Goal: Answer question/provide support: Share knowledge or assist other users

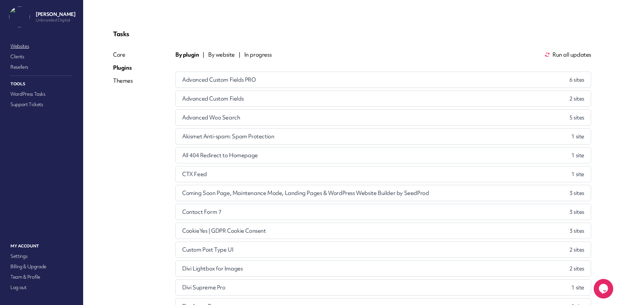
click at [22, 43] on link "Websites" at bounding box center [41, 46] width 65 height 9
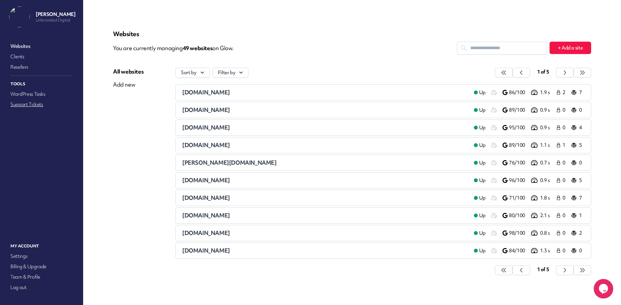
click at [23, 106] on link "Support Tickets" at bounding box center [41, 104] width 65 height 9
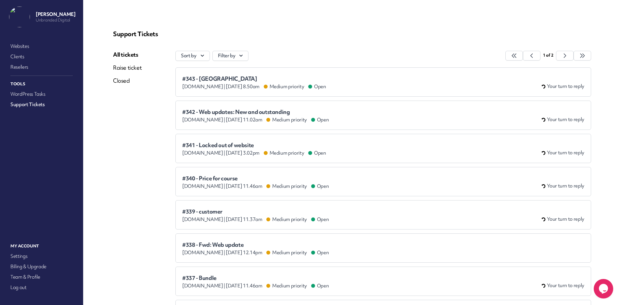
click at [393, 85] on div "#343 - [GEOGRAPHIC_DATA] [DOMAIN_NAME] | [DATE] 8.50am Medium priority Open You…" at bounding box center [383, 82] width 402 height 16
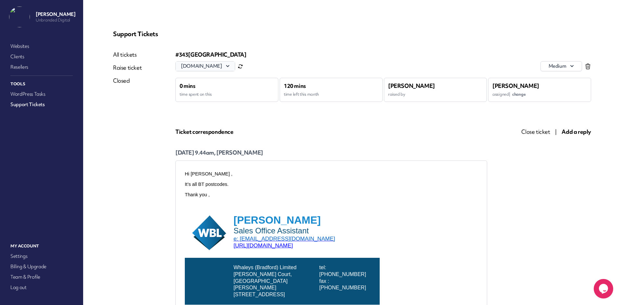
click at [223, 63] on button "[DOMAIN_NAME]" at bounding box center [205, 65] width 59 height 9
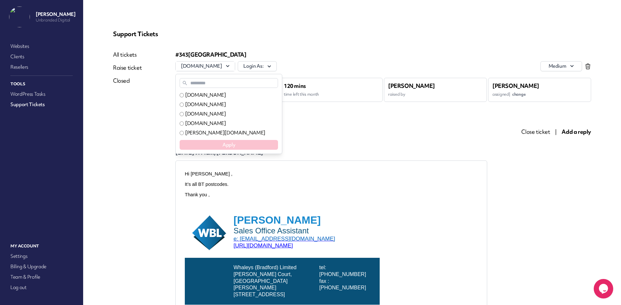
click at [221, 82] on input "text" at bounding box center [229, 83] width 98 height 10
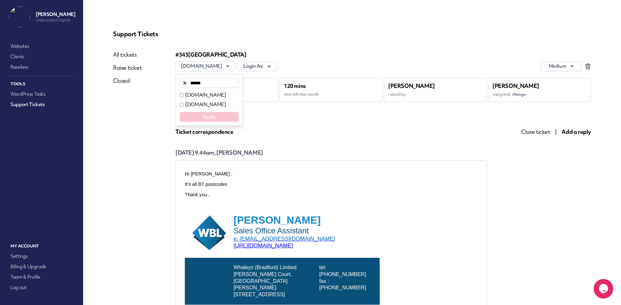
type input "******"
click at [226, 96] on label "[DOMAIN_NAME]" at bounding box center [205, 95] width 41 height 7
click at [227, 121] on button "Apply" at bounding box center [209, 117] width 59 height 10
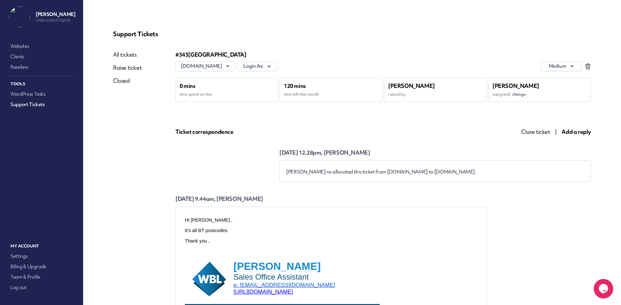
click at [129, 55] on link "All tickets" at bounding box center [127, 55] width 29 height 8
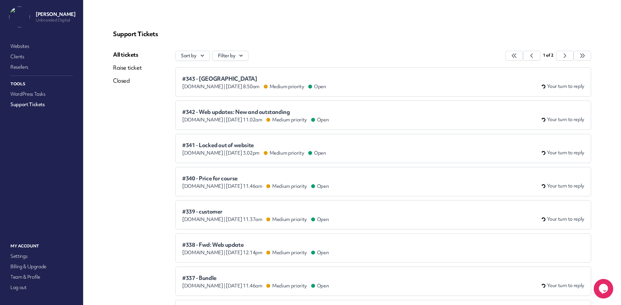
click at [349, 140] on li "#341 - Locked out of website [DOMAIN_NAME] | [DATE] 3.02pm Medium priority Open…" at bounding box center [384, 148] width 416 height 29
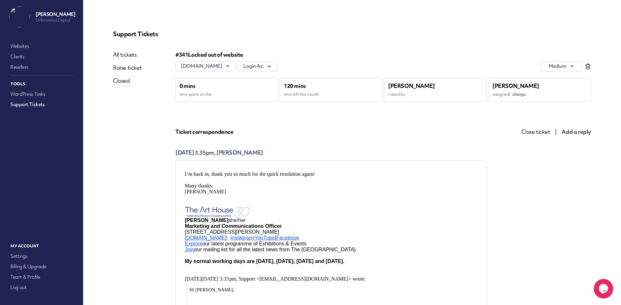
click at [522, 95] on span "change" at bounding box center [519, 94] width 13 height 6
click at [537, 121] on span "[PERSON_NAME]" at bounding box center [547, 123] width 39 height 7
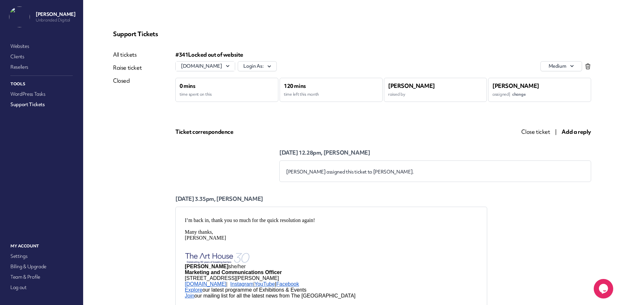
click at [539, 132] on span "Close ticket" at bounding box center [536, 131] width 29 height 7
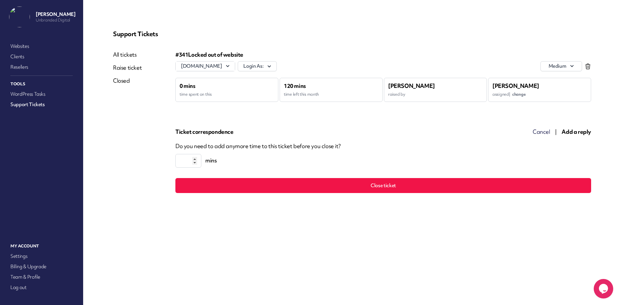
click at [195, 158] on input "*" at bounding box center [189, 161] width 26 height 14
click at [195, 163] on input "*" at bounding box center [189, 161] width 26 height 14
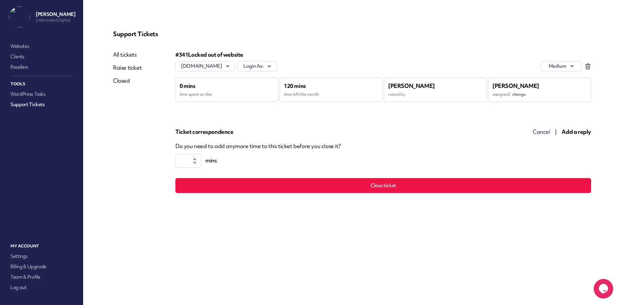
click at [195, 163] on input "*" at bounding box center [189, 161] width 26 height 14
type input "*"
click at [195, 163] on input "*" at bounding box center [189, 161] width 26 height 14
click at [374, 191] on button "Close ticket" at bounding box center [384, 185] width 416 height 15
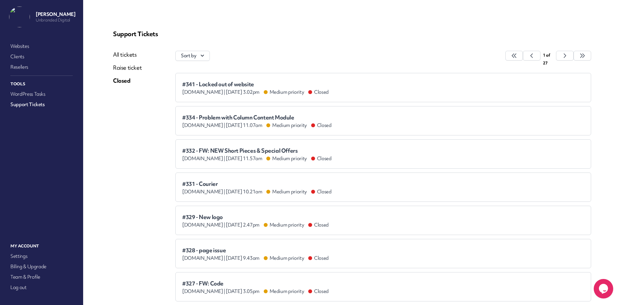
click at [129, 54] on link "All tickets" at bounding box center [127, 55] width 29 height 8
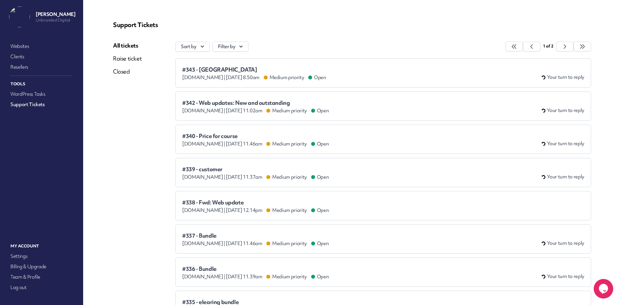
scroll to position [17, 0]
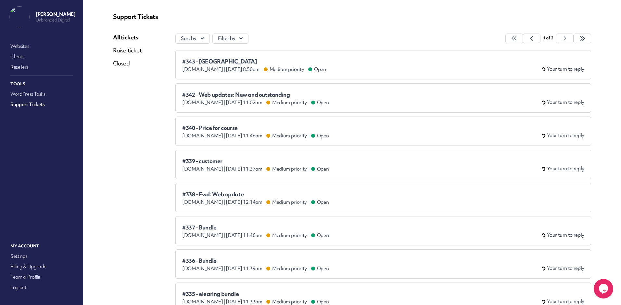
click at [449, 169] on div "#339 - customer [DOMAIN_NAME] | [DATE] 11.37am Medium priority Open Your turn t…" at bounding box center [383, 164] width 402 height 16
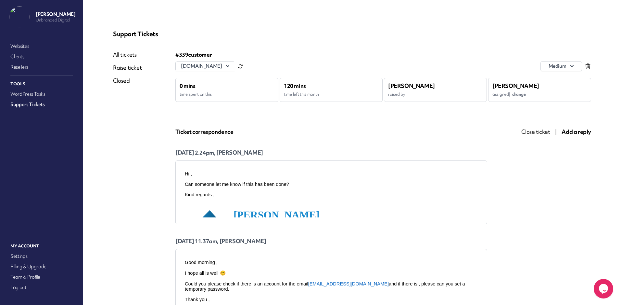
click at [220, 66] on button "[DOMAIN_NAME]" at bounding box center [205, 65] width 59 height 9
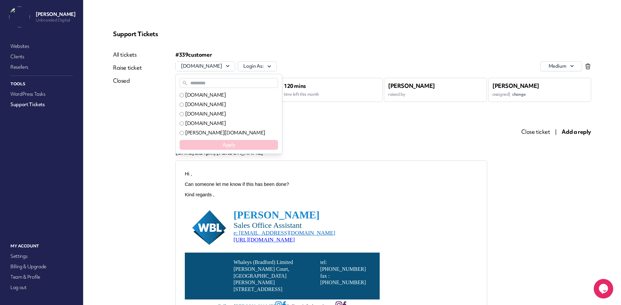
click at [220, 83] on input "text" at bounding box center [229, 83] width 98 height 10
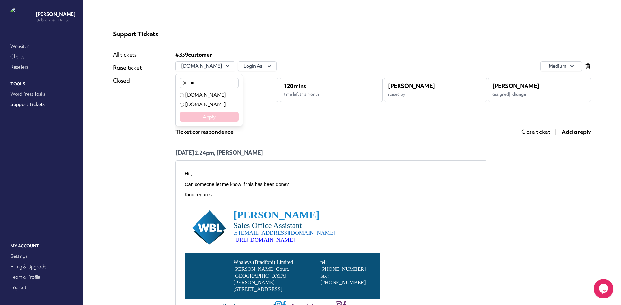
type input "**"
click at [221, 94] on label "[DOMAIN_NAME]" at bounding box center [205, 95] width 41 height 7
click at [223, 117] on button "Apply" at bounding box center [209, 117] width 59 height 10
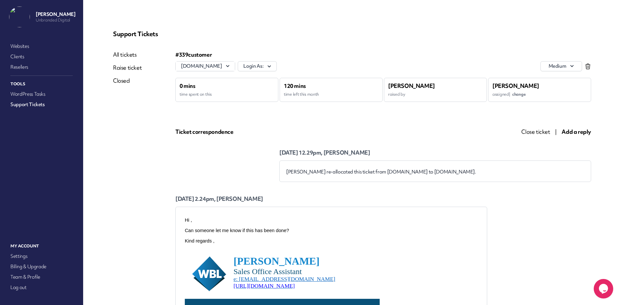
click at [535, 132] on span "Close ticket" at bounding box center [536, 131] width 29 height 7
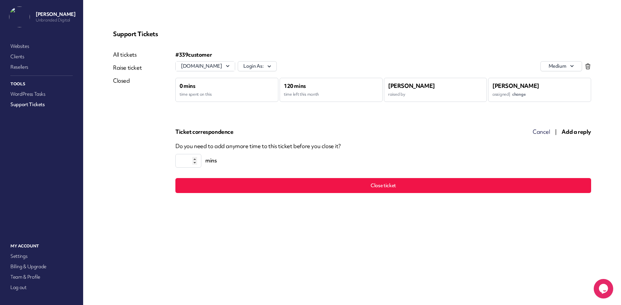
click at [196, 159] on input "*" at bounding box center [189, 161] width 26 height 14
type input "*"
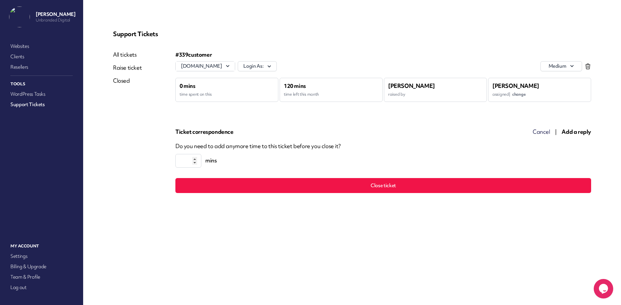
click at [196, 159] on input "*" at bounding box center [189, 161] width 26 height 14
click at [249, 186] on button "Close ticket" at bounding box center [384, 185] width 416 height 15
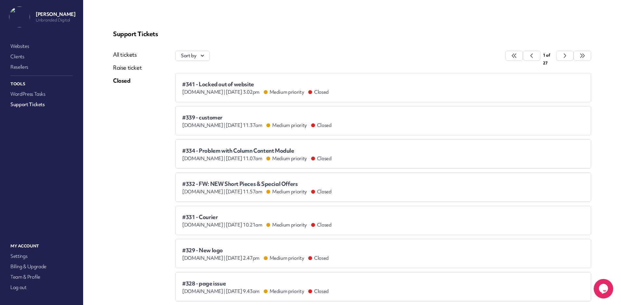
click at [125, 54] on link "All tickets" at bounding box center [127, 55] width 29 height 8
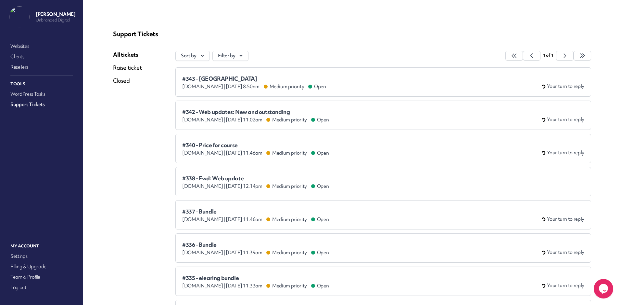
click at [237, 75] on span "#343 - [GEOGRAPHIC_DATA]" at bounding box center [254, 78] width 144 height 7
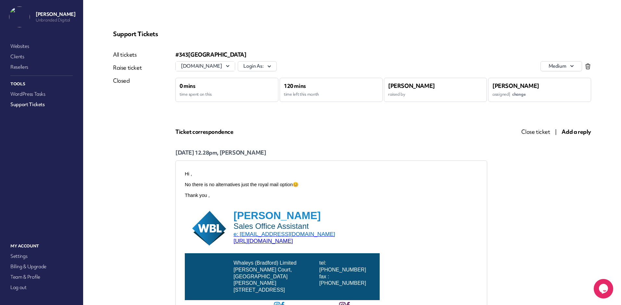
click at [533, 129] on span "Close ticket" at bounding box center [536, 131] width 29 height 7
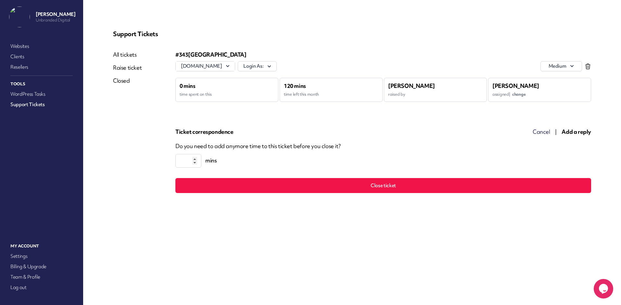
click at [179, 161] on input "*" at bounding box center [189, 161] width 26 height 14
type input "**"
click at [341, 189] on button "Close ticket" at bounding box center [384, 185] width 416 height 15
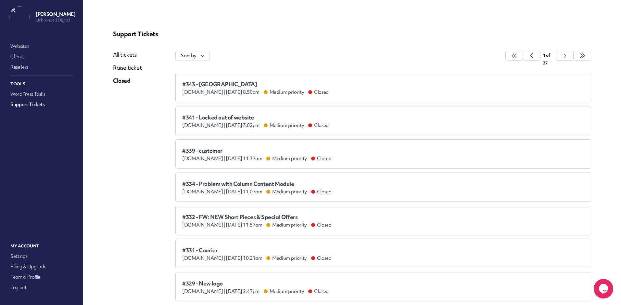
click at [131, 56] on link "All tickets" at bounding box center [127, 55] width 29 height 8
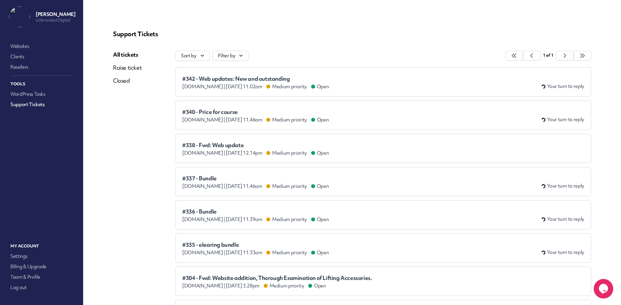
click at [393, 116] on div "#340 - Price for course [DOMAIN_NAME] | [DATE] 11.46am Medium priority Open You…" at bounding box center [383, 115] width 402 height 16
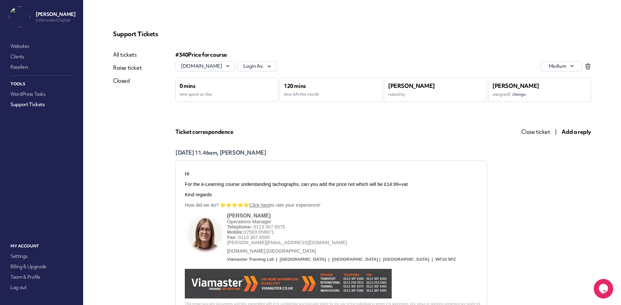
click at [523, 95] on span "change" at bounding box center [519, 94] width 13 height 6
click at [540, 134] on span "[PERSON_NAME]" at bounding box center [547, 135] width 39 height 7
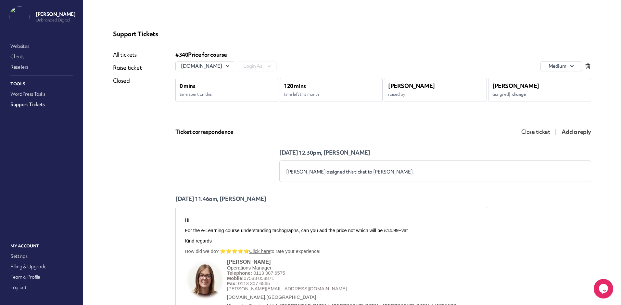
click at [538, 131] on span "Close ticket" at bounding box center [536, 131] width 29 height 7
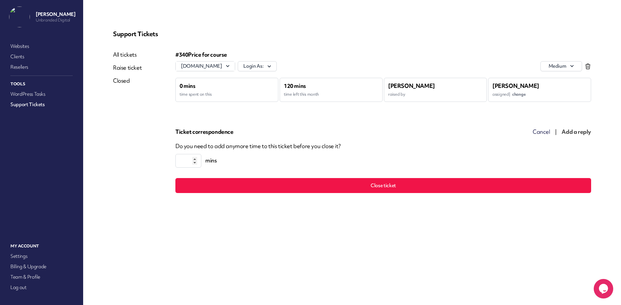
click at [195, 160] on input "*" at bounding box center [189, 161] width 26 height 14
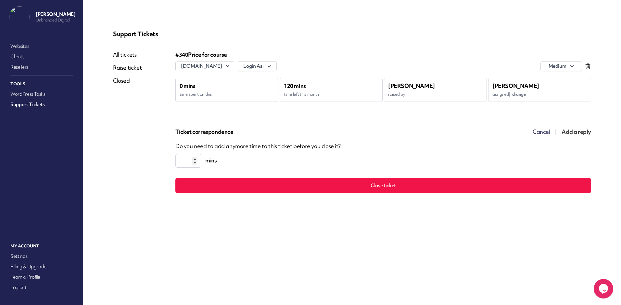
click at [195, 160] on input "*" at bounding box center [189, 161] width 26 height 14
click at [195, 160] on input "**" at bounding box center [189, 161] width 26 height 14
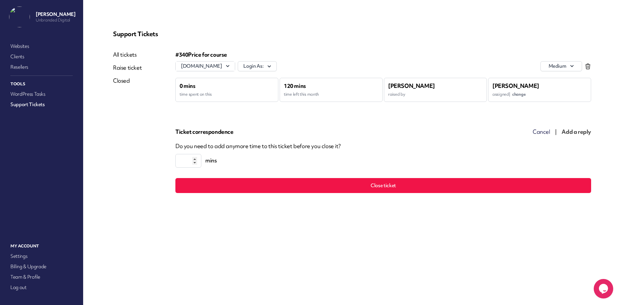
click at [195, 162] on input "**" at bounding box center [189, 161] width 26 height 14
click at [194, 160] on input "**" at bounding box center [189, 161] width 26 height 14
type input "*"
click at [194, 160] on input "*" at bounding box center [189, 161] width 26 height 14
click at [143, 167] on div "All tickets Raise ticket Closed" at bounding box center [144, 122] width 62 height 142
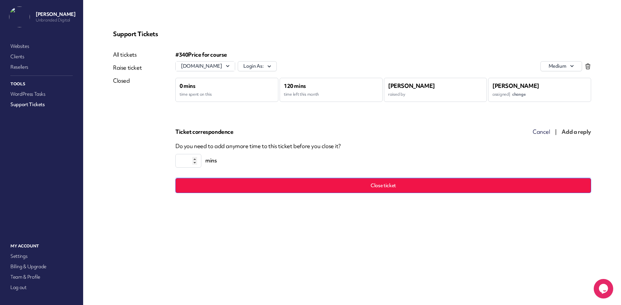
click at [397, 181] on button "Close ticket" at bounding box center [384, 185] width 416 height 15
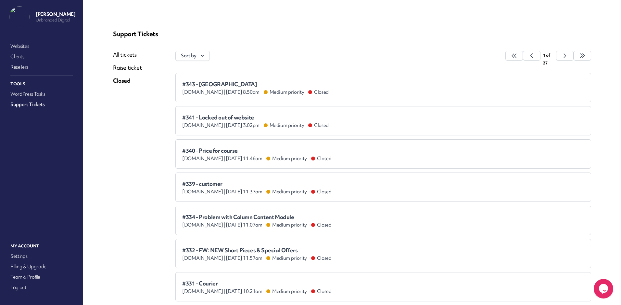
click at [130, 58] on link "All tickets" at bounding box center [127, 55] width 29 height 8
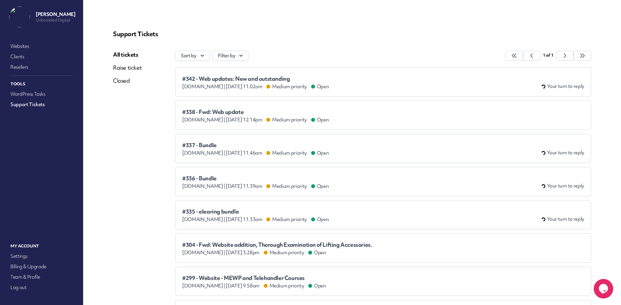
click at [462, 147] on div "#337 - Bundle [DOMAIN_NAME] | [DATE] 11.46am Medium priority Open Your turn to …" at bounding box center [383, 148] width 402 height 16
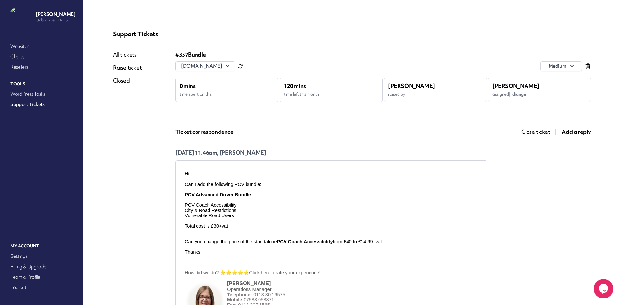
click at [520, 94] on span "change" at bounding box center [519, 94] width 13 height 6
click at [539, 135] on span "[PERSON_NAME]" at bounding box center [547, 135] width 39 height 7
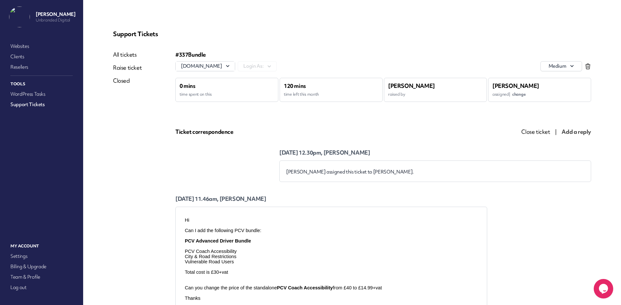
click at [540, 129] on span "Close ticket" at bounding box center [536, 131] width 29 height 7
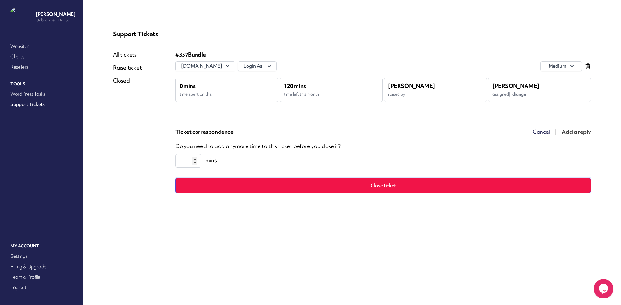
click at [221, 183] on button "Close ticket" at bounding box center [384, 185] width 416 height 15
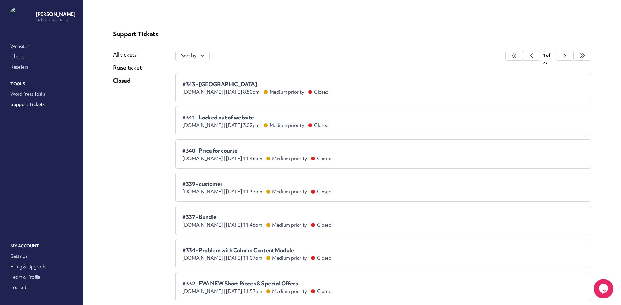
click at [121, 53] on link "All tickets" at bounding box center [127, 55] width 29 height 8
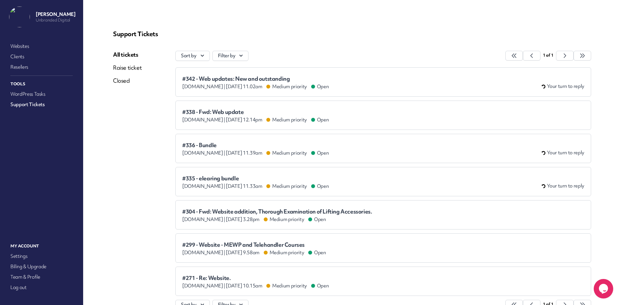
click at [425, 150] on div "#336 - Bundle [DOMAIN_NAME] | [DATE] 11.39am Medium priority Open Your turn to …" at bounding box center [383, 148] width 402 height 16
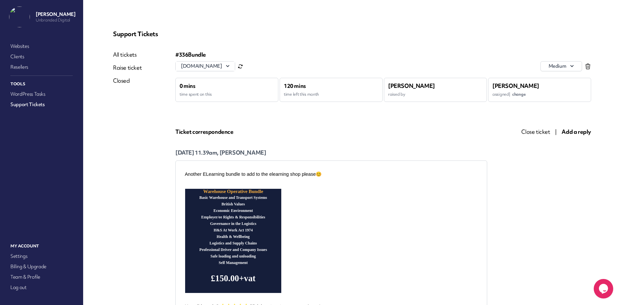
click at [523, 95] on span "change" at bounding box center [519, 94] width 13 height 6
click at [538, 134] on span "[PERSON_NAME]" at bounding box center [547, 135] width 39 height 7
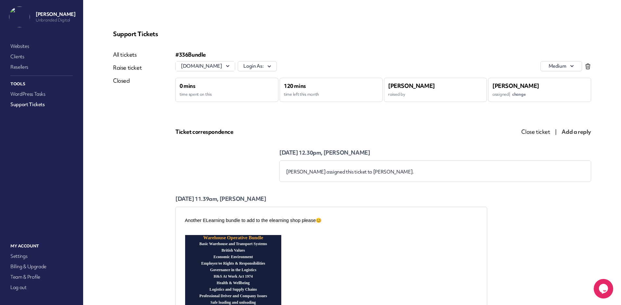
click at [532, 130] on span "Close ticket" at bounding box center [536, 131] width 29 height 7
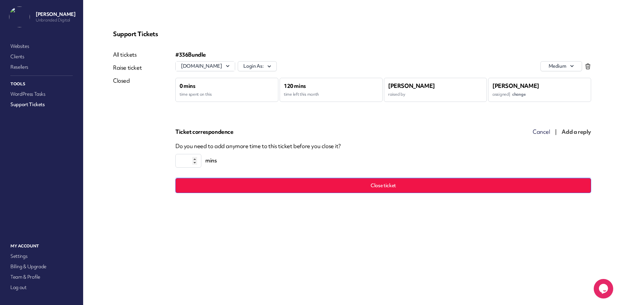
click at [361, 183] on button "Close ticket" at bounding box center [384, 185] width 416 height 15
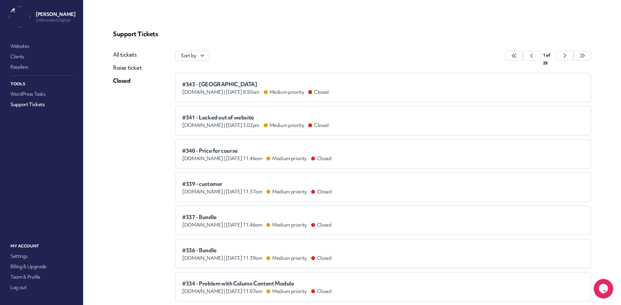
click at [125, 56] on link "All tickets" at bounding box center [127, 55] width 29 height 8
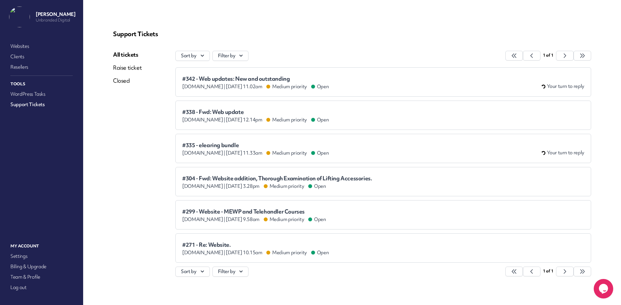
click at [253, 139] on li "#335 - elearing bundle [DOMAIN_NAME] | [DATE] 11.33am Medium priority Open Your…" at bounding box center [384, 148] width 416 height 29
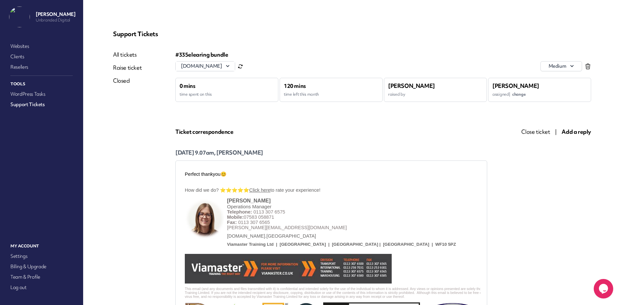
click at [519, 92] on span "change" at bounding box center [519, 94] width 13 height 6
click at [536, 135] on span "[PERSON_NAME]" at bounding box center [547, 135] width 39 height 7
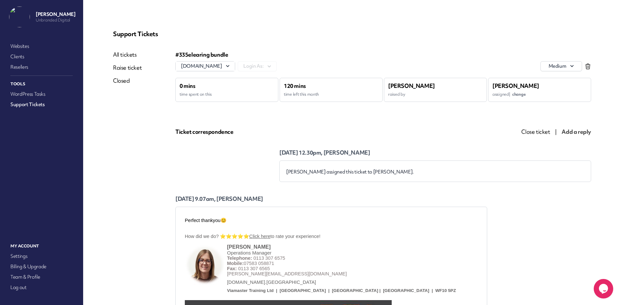
click at [530, 131] on span "Close ticket" at bounding box center [536, 131] width 29 height 7
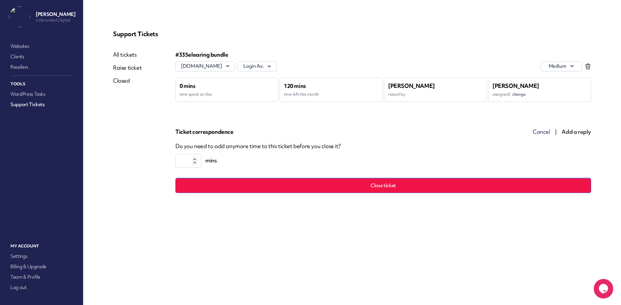
click at [334, 192] on button "Close ticket" at bounding box center [384, 185] width 416 height 15
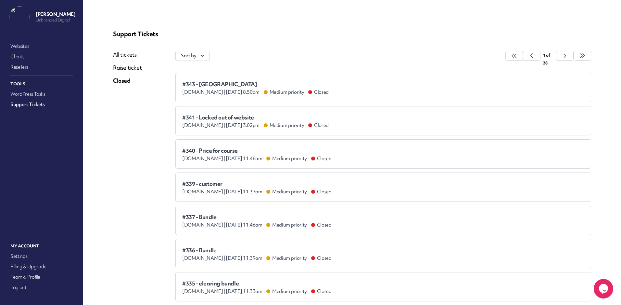
click at [123, 56] on link "All tickets" at bounding box center [127, 55] width 29 height 8
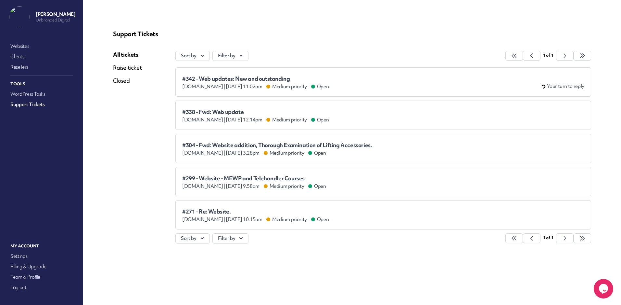
click at [254, 108] on div "#338 - Fwd: Web update [DOMAIN_NAME] | [DATE] 12.14pm Medium priority Open" at bounding box center [383, 115] width 402 height 16
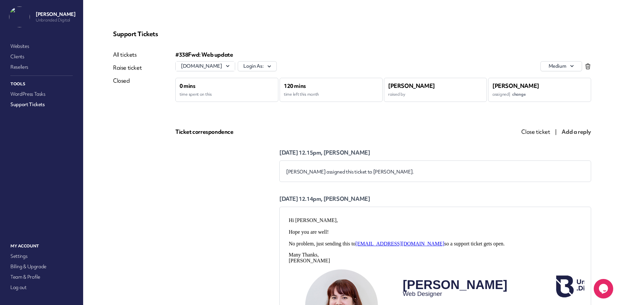
click at [542, 131] on span "Close ticket" at bounding box center [536, 131] width 29 height 7
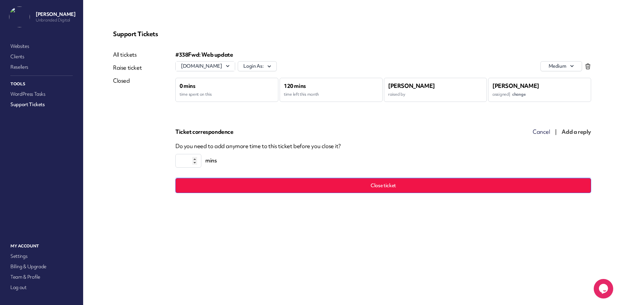
click at [379, 183] on button "Close ticket" at bounding box center [384, 185] width 416 height 15
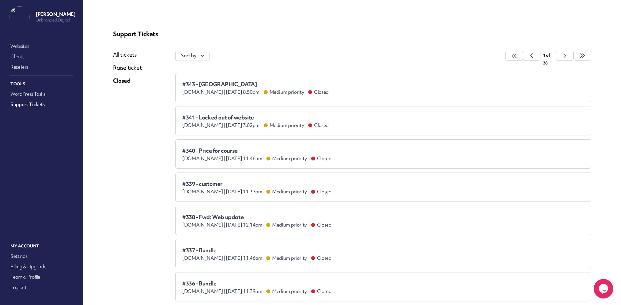
click at [129, 55] on link "All tickets" at bounding box center [127, 55] width 29 height 8
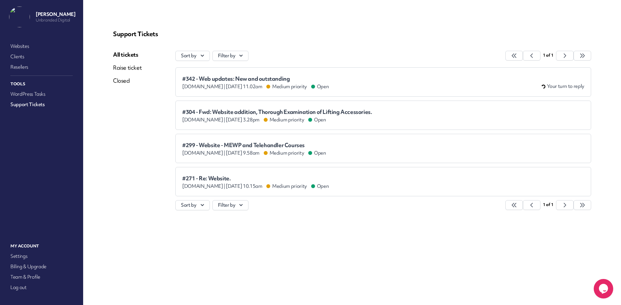
click at [117, 55] on link "All tickets" at bounding box center [127, 55] width 29 height 8
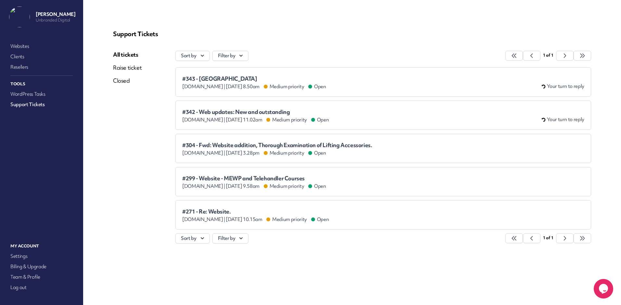
click at [276, 74] on div "#343 - [GEOGRAPHIC_DATA] [DOMAIN_NAME] | [DATE] 8.50am Medium priority Open You…" at bounding box center [383, 82] width 402 height 16
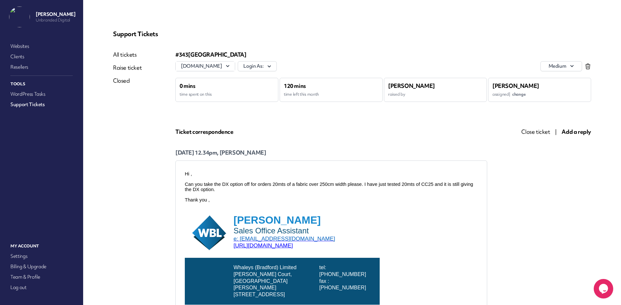
click at [541, 130] on span "Close ticket" at bounding box center [536, 131] width 29 height 7
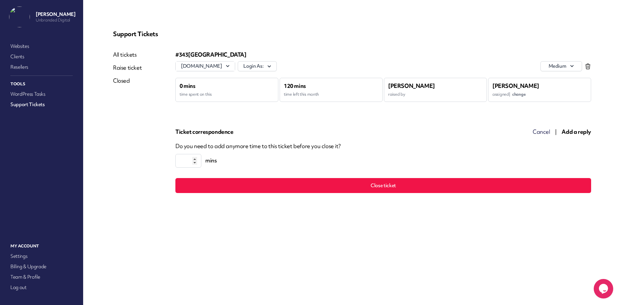
click at [193, 158] on input "*" at bounding box center [189, 161] width 26 height 14
type input "*"
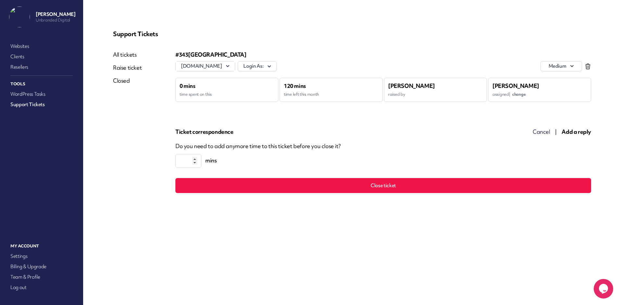
click at [193, 158] on input "*" at bounding box center [189, 161] width 26 height 14
click at [205, 184] on button "Close ticket" at bounding box center [384, 185] width 416 height 15
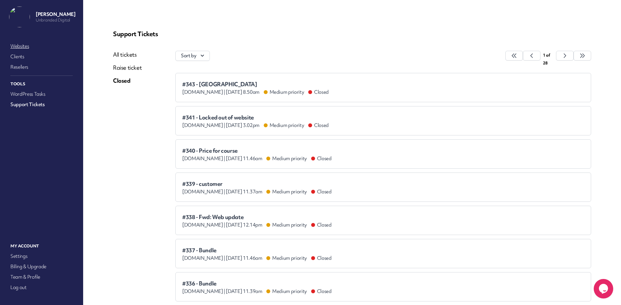
click at [18, 45] on link "Websites" at bounding box center [41, 46] width 65 height 9
